Goal: Transaction & Acquisition: Download file/media

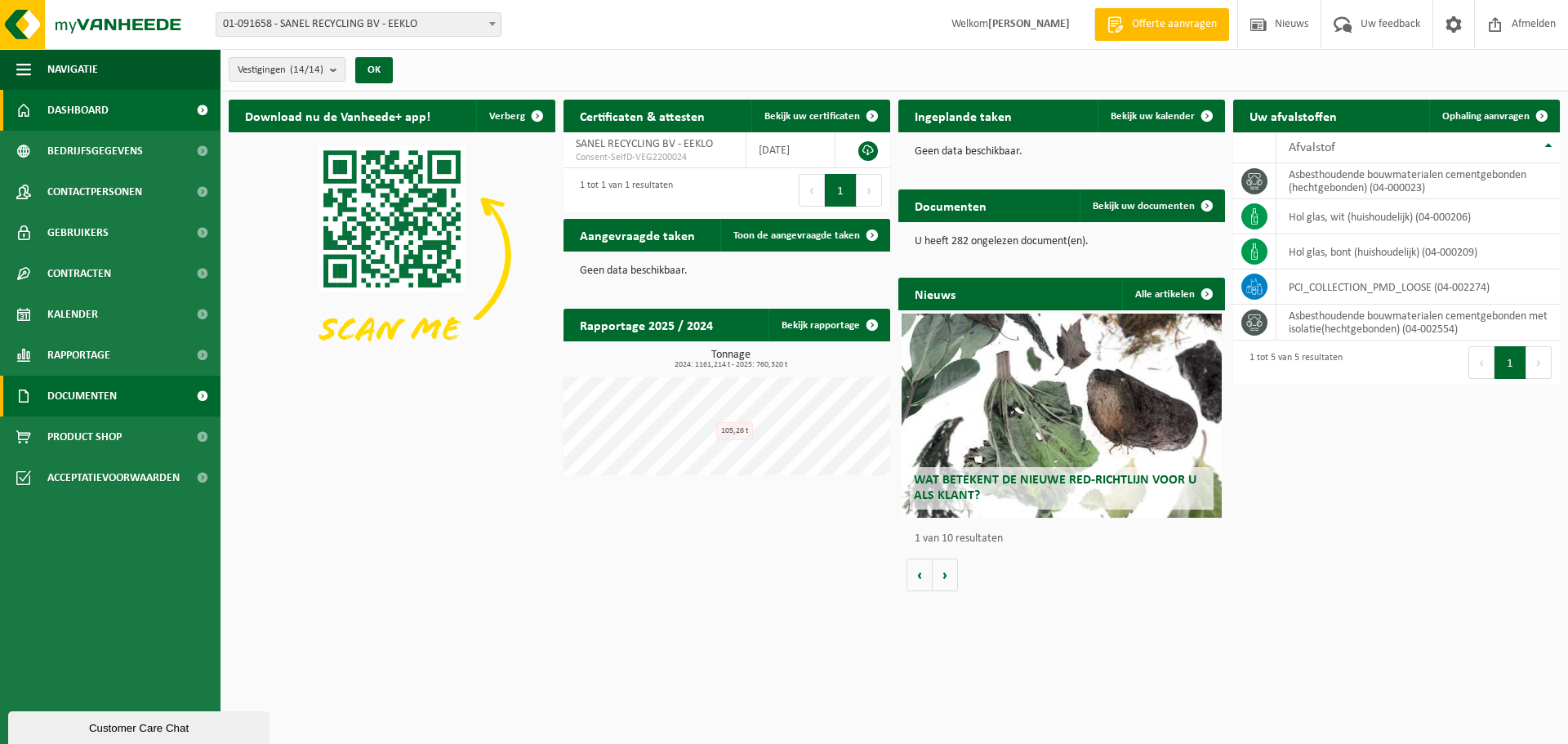
click at [47, 397] on span "Documenten" at bounding box center [82, 396] width 70 height 41
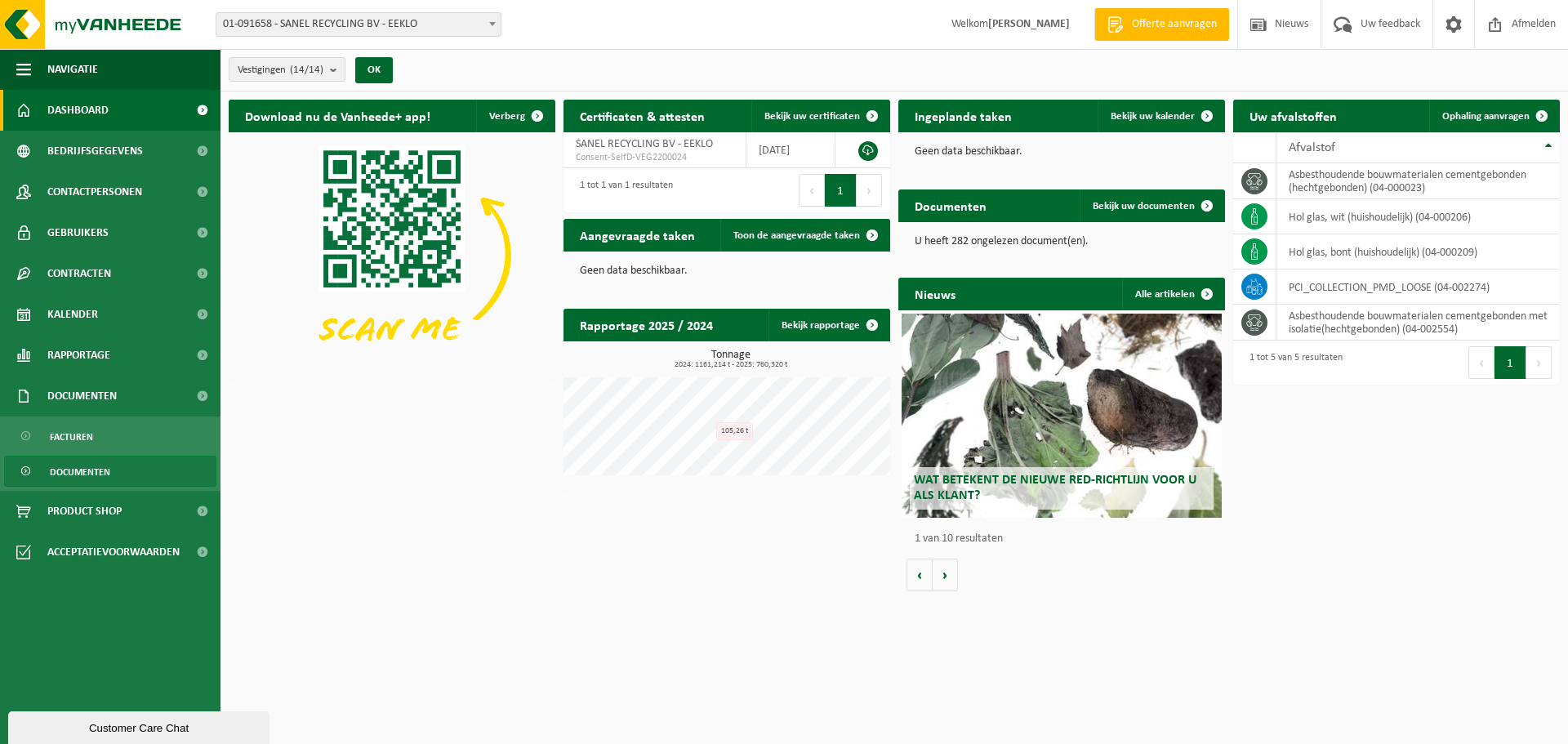
click at [59, 475] on span "Documenten" at bounding box center [80, 472] width 61 height 31
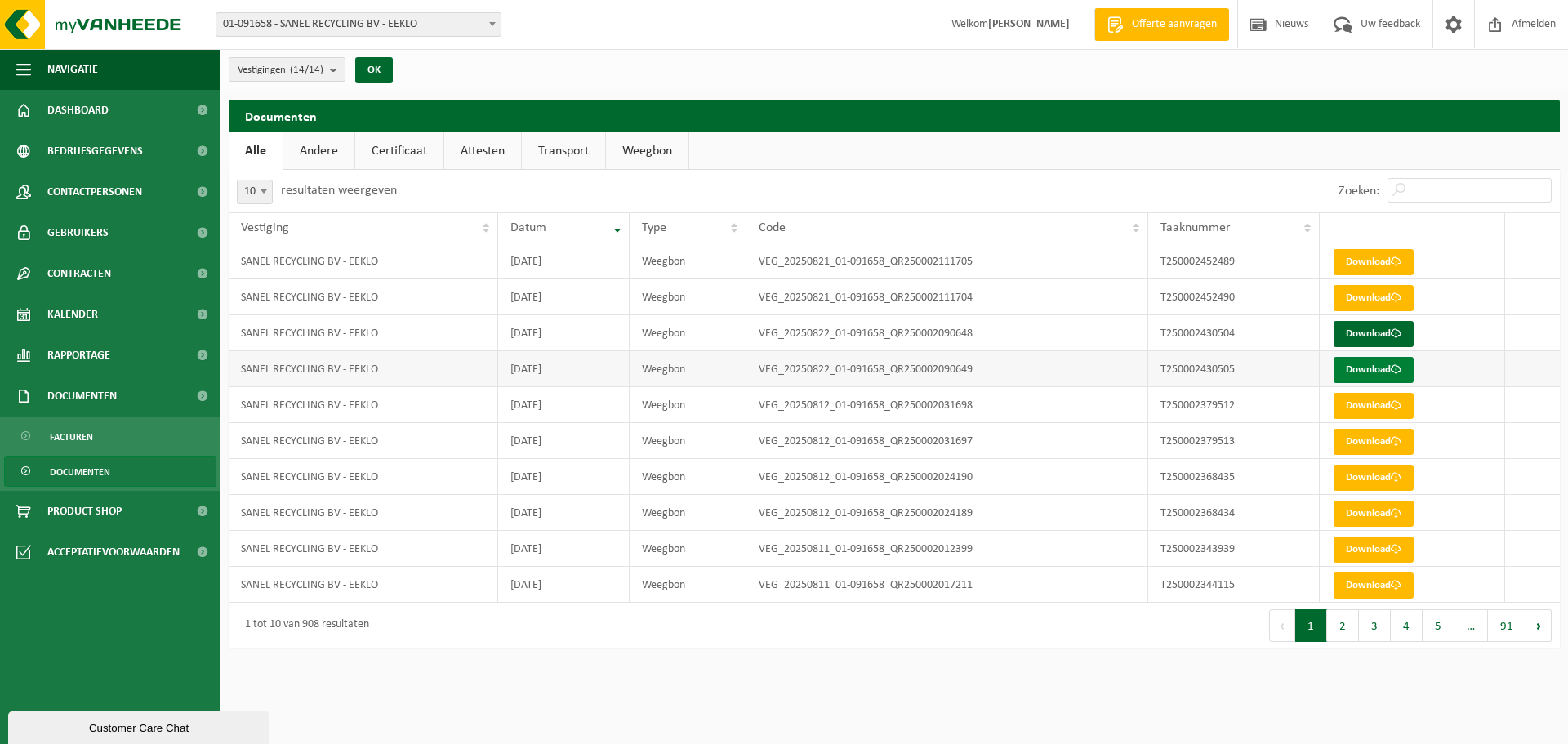
click at [1374, 366] on link "Download" at bounding box center [1373, 369] width 80 height 26
click at [1365, 334] on link "Download" at bounding box center [1373, 333] width 80 height 26
